Goal: Information Seeking & Learning: Learn about a topic

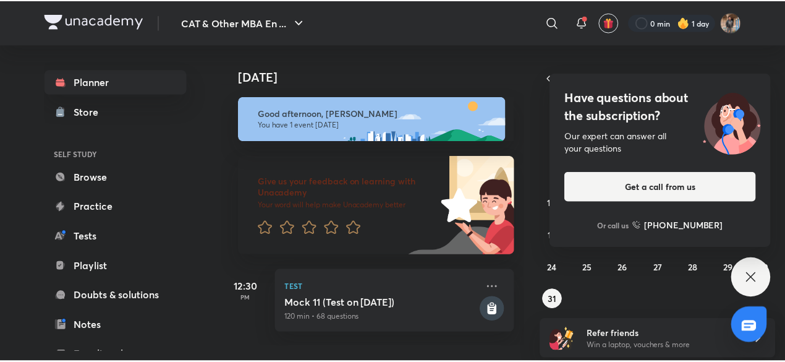
scroll to position [135, 0]
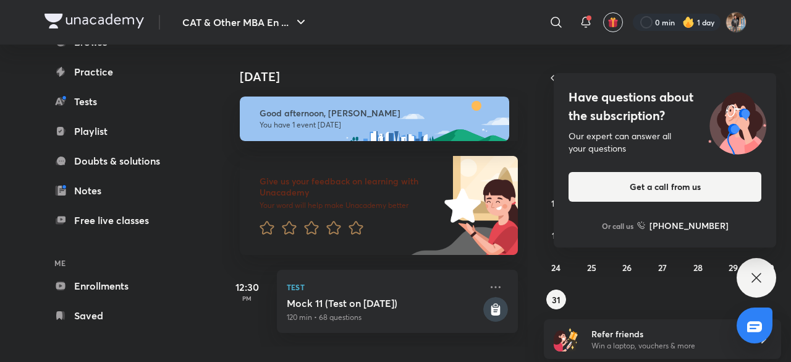
click at [760, 279] on icon at bounding box center [756, 277] width 15 height 15
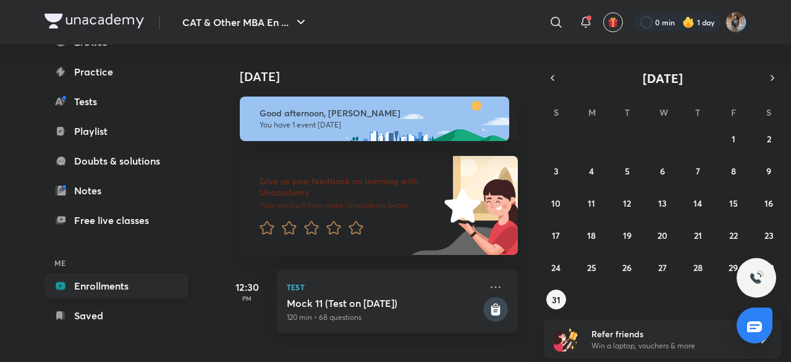
click at [79, 281] on link "Enrollments" at bounding box center [116, 285] width 143 height 25
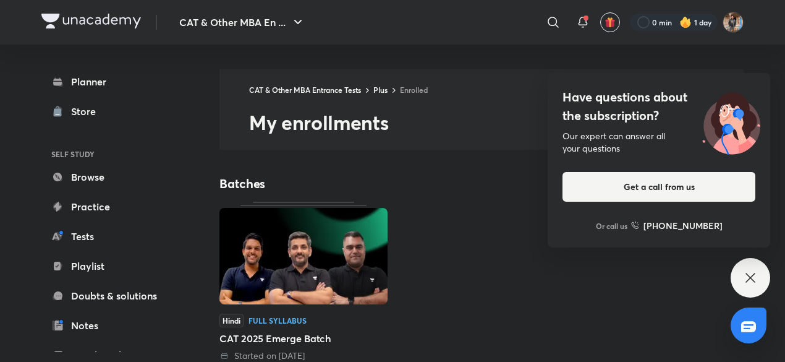
click at [749, 284] on icon at bounding box center [750, 277] width 15 height 15
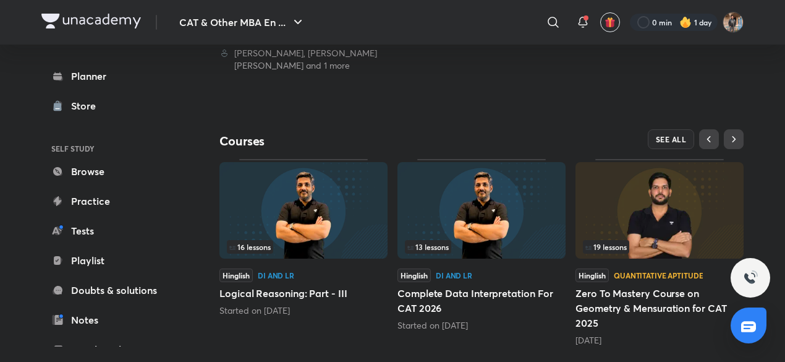
scroll to position [362, 0]
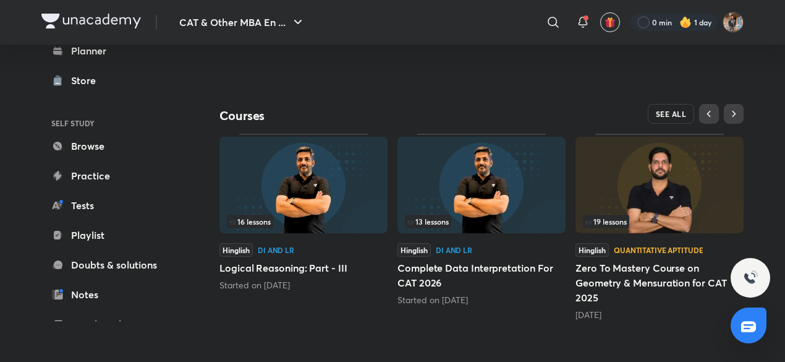
click at [674, 118] on span "SEE ALL" at bounding box center [671, 113] width 31 height 9
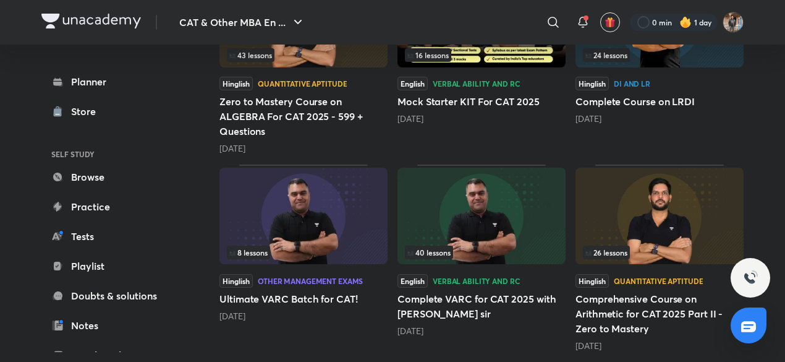
scroll to position [659, 0]
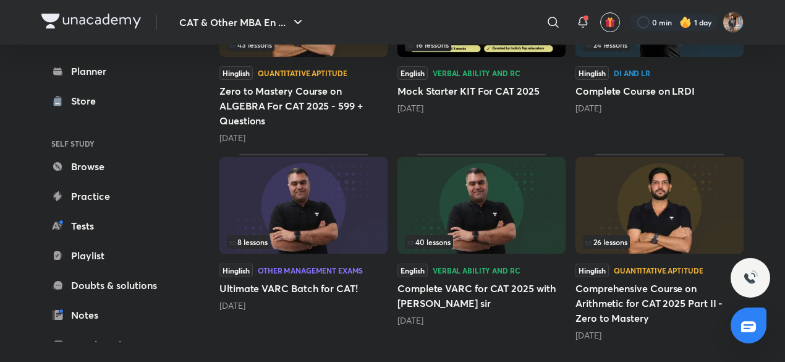
click at [493, 210] on img at bounding box center [481, 205] width 168 height 96
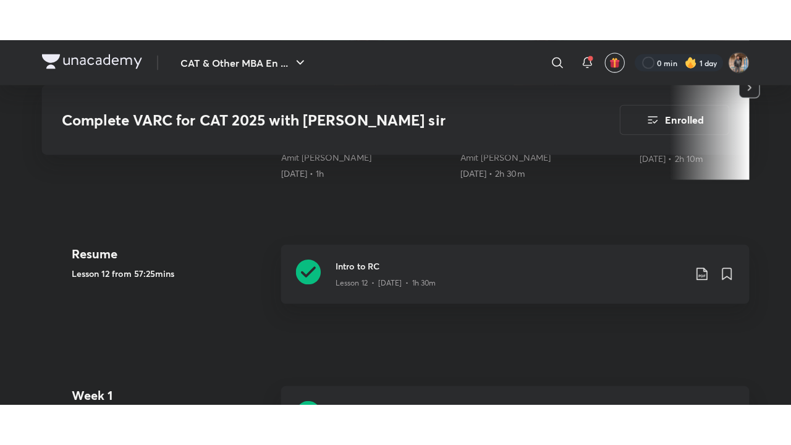
scroll to position [488, 0]
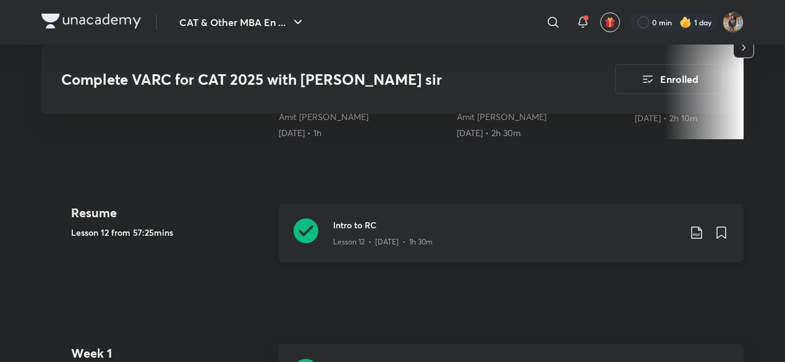
click at [359, 212] on div "Intro to RC Lesson 12 • [DATE] • 1h 30m" at bounding box center [511, 232] width 465 height 59
